Goal: Information Seeking & Learning: Understand process/instructions

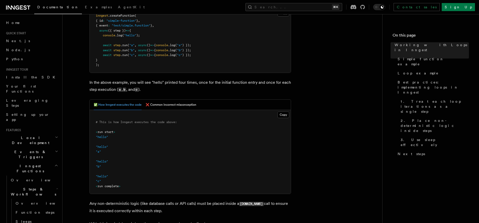
scroll to position [177, 0]
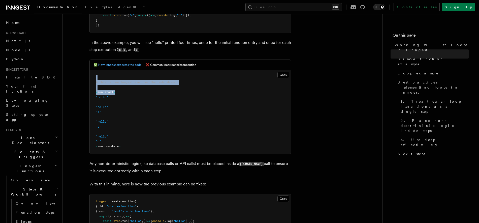
drag, startPoint x: 91, startPoint y: 77, endPoint x: 124, endPoint y: 93, distance: 36.9
click at [123, 93] on pre "# This is how Inngest executes the code above: < run start > "hello" "hello" "a…" at bounding box center [190, 112] width 201 height 84
click at [125, 93] on pre "# This is how Inngest executes the code above: < run start > "hello" "hello" "a…" at bounding box center [190, 112] width 201 height 84
click at [157, 65] on button "❌ Common incorrect misconception" at bounding box center [171, 65] width 51 height 10
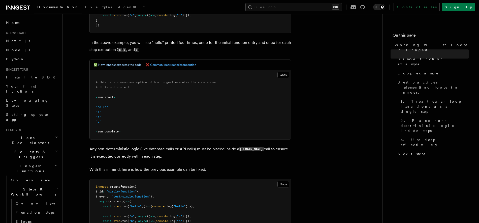
click at [122, 66] on button "✅ How Inngest executes the code" at bounding box center [118, 65] width 48 height 10
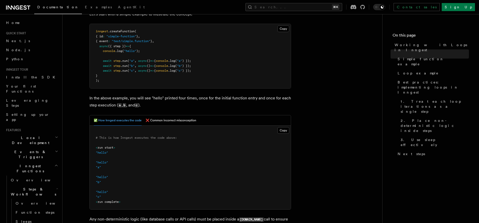
scroll to position [118, 0]
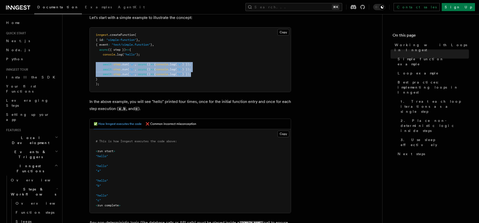
drag, startPoint x: 95, startPoint y: 65, endPoint x: 206, endPoint y: 72, distance: 110.8
click at [206, 72] on pre "inngest .createFunction ( { id : "simple-function" } , { event : "test/simple.f…" at bounding box center [190, 59] width 201 height 64
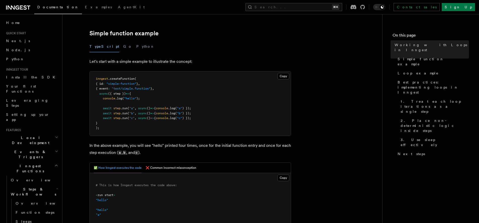
scroll to position [0, 0]
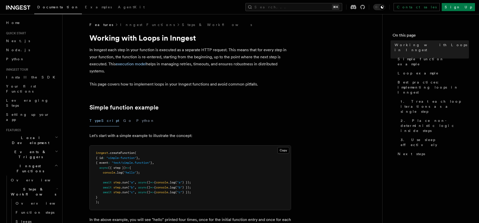
drag, startPoint x: 185, startPoint y: 93, endPoint x: 247, endPoint y: 97, distance: 62.1
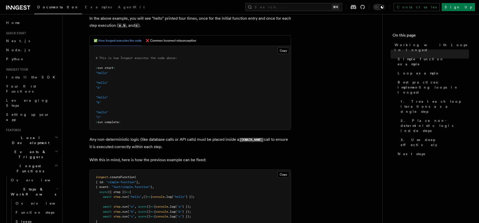
scroll to position [209, 0]
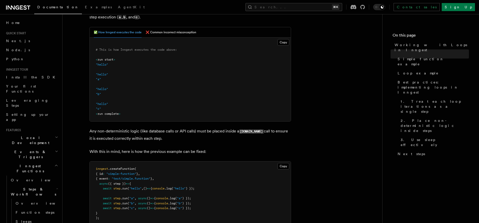
click at [199, 129] on p "Any non-deterministic logic (like database calls or API calls) must be placed i…" at bounding box center [190, 134] width 202 height 14
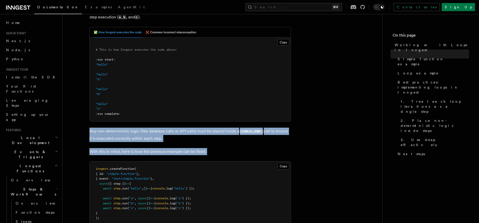
drag, startPoint x: 199, startPoint y: 129, endPoint x: 225, endPoint y: 146, distance: 31.1
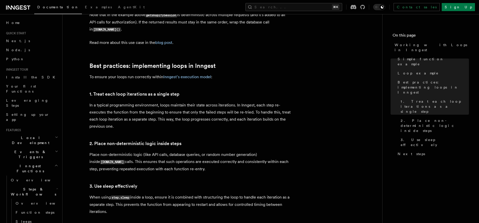
scroll to position [768, 0]
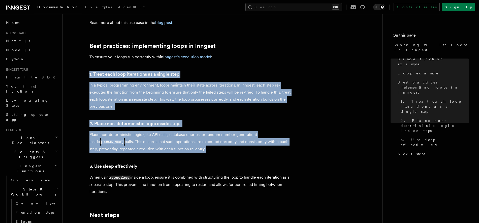
drag, startPoint x: 232, startPoint y: 62, endPoint x: 223, endPoint y: 148, distance: 86.3
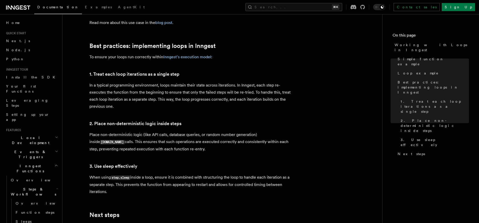
drag, startPoint x: 223, startPoint y: 148, endPoint x: 217, endPoint y: 143, distance: 8.4
click at [217, 143] on p "Place non-deterministic logic (like API calls, database queries, or random numb…" at bounding box center [190, 141] width 202 height 21
drag, startPoint x: 217, startPoint y: 143, endPoint x: 215, endPoint y: 181, distance: 38.3
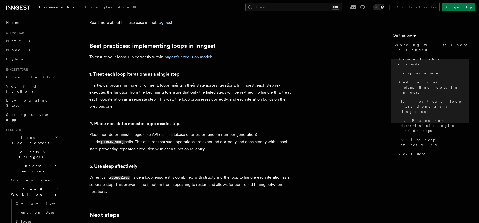
click at [215, 181] on p "When using step.sleep inside a loop, ensure it is combined with structuring the…" at bounding box center [190, 184] width 202 height 21
drag, startPoint x: 214, startPoint y: 182, endPoint x: 215, endPoint y: 145, distance: 37.3
click at [215, 145] on p "Place non-deterministic logic (like API calls, database queries, or random numb…" at bounding box center [190, 141] width 202 height 21
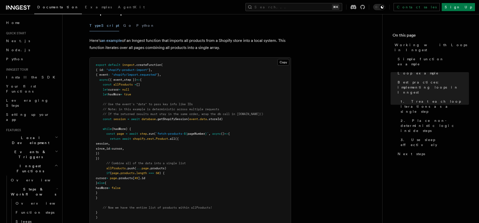
scroll to position [454, 0]
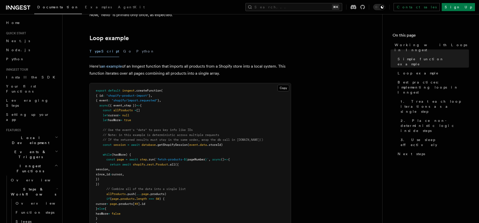
click at [331, 104] on article "Features Inngest Functions Steps & Workflows Working with Loops in Inngest In I…" at bounding box center [223, 114] width 304 height 1092
